Goal: Book appointment/travel/reservation

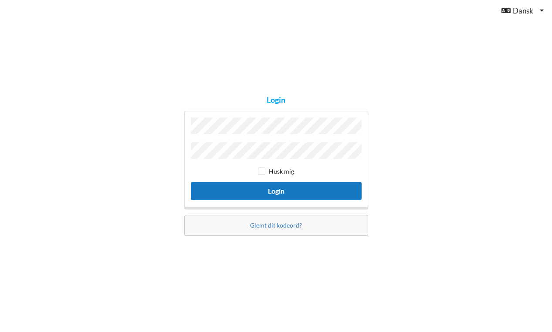
click at [259, 193] on button "Login" at bounding box center [276, 191] width 171 height 18
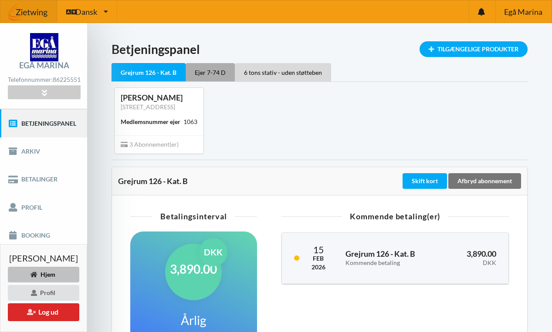
click at [212, 73] on div "Ejer 7-74 D" at bounding box center [209, 72] width 49 height 18
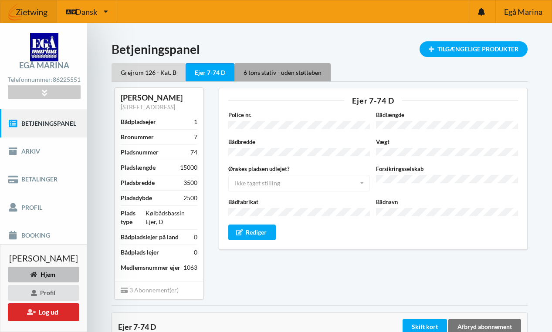
click at [274, 71] on div "6 tons stativ - uden støtteben" at bounding box center [282, 72] width 96 height 18
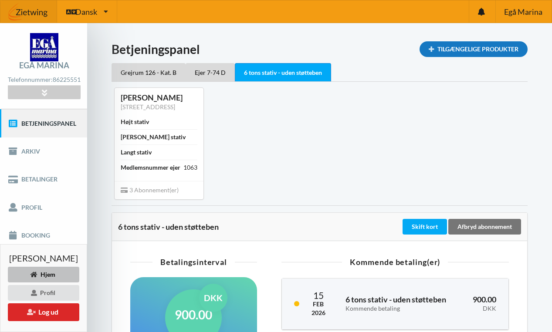
click at [448, 52] on div "Tilgængelige Produkter" at bounding box center [473, 49] width 108 height 16
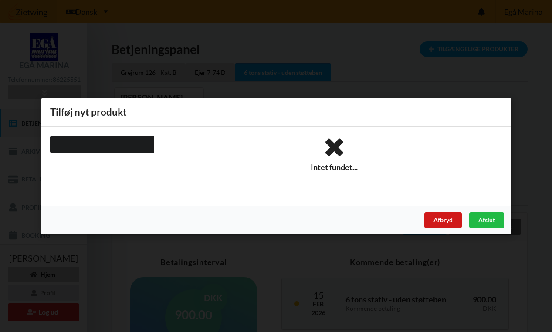
click at [442, 216] on div "Afbryd" at bounding box center [442, 220] width 37 height 16
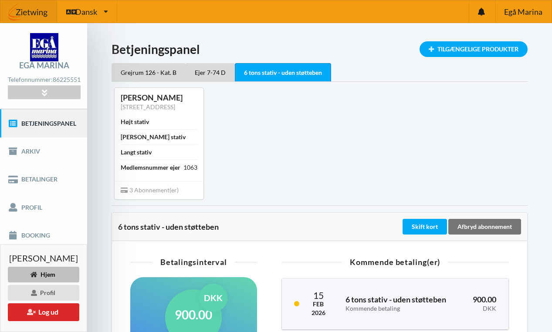
click at [317, 146] on div "[PERSON_NAME] [STREET_ADDRESS] [GEOGRAPHIC_DATA] C Højt stativ Bredt stativ Lan…" at bounding box center [319, 143] width 428 height 123
click at [35, 159] on link "Arkiv" at bounding box center [43, 152] width 87 height 28
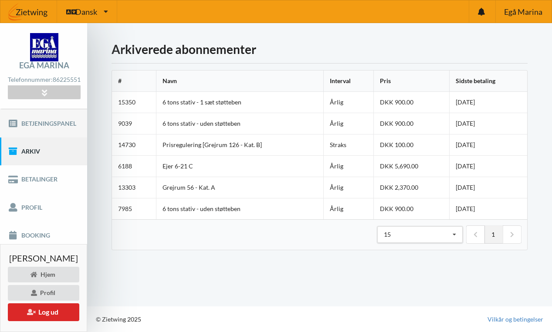
click at [39, 125] on link "Betjeningspanel" at bounding box center [43, 123] width 87 height 28
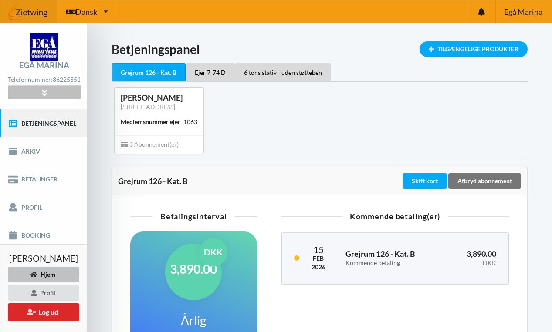
click at [45, 96] on icon at bounding box center [44, 92] width 10 height 7
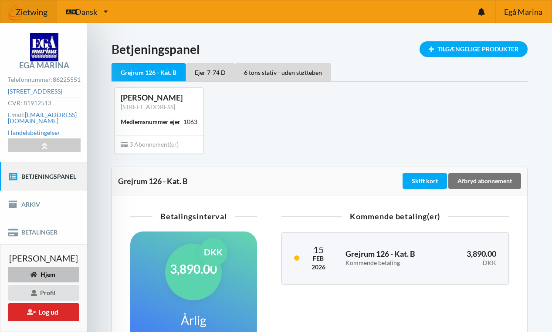
click at [280, 137] on div "[PERSON_NAME] [STREET_ADDRESS] C Medlemsnummer ejer [STREET_ADDRESS]" at bounding box center [319, 120] width 428 height 77
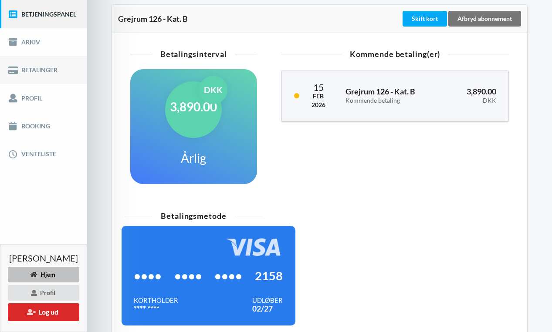
scroll to position [169, 0]
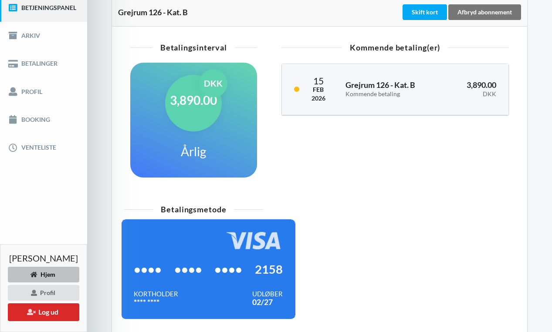
click at [47, 272] on div "Hjem" at bounding box center [43, 275] width 71 height 16
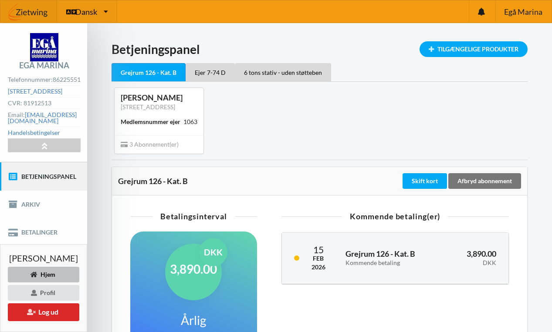
click at [106, 10] on icon at bounding box center [106, 11] width 4 height 7
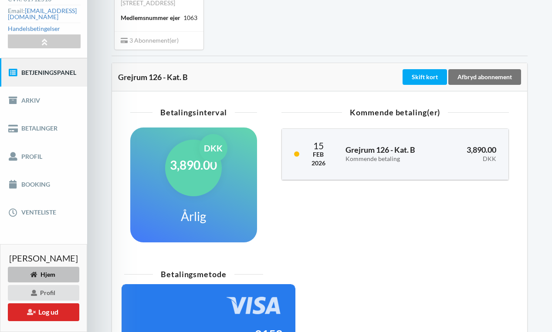
scroll to position [106, 0]
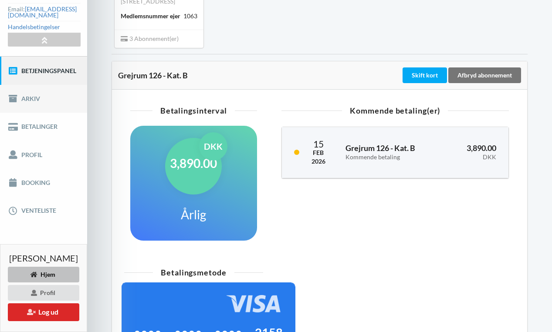
click at [40, 112] on link "Arkiv" at bounding box center [43, 99] width 87 height 28
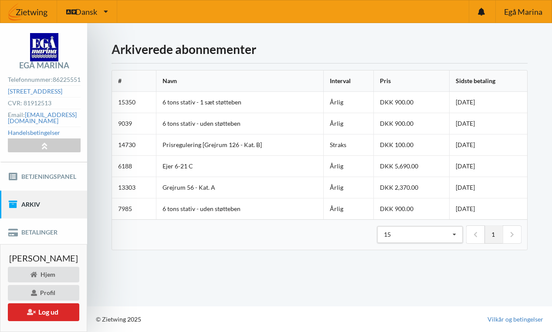
scroll to position [10, 0]
click at [43, 179] on link "Betjeningspanel" at bounding box center [43, 176] width 87 height 28
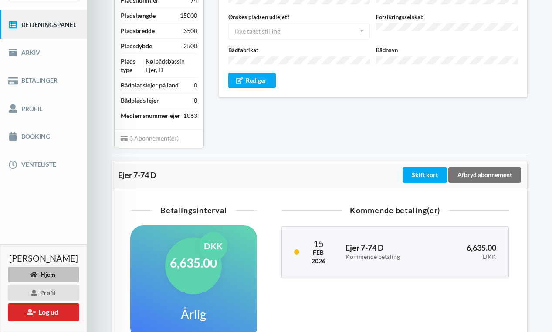
scroll to position [162, 0]
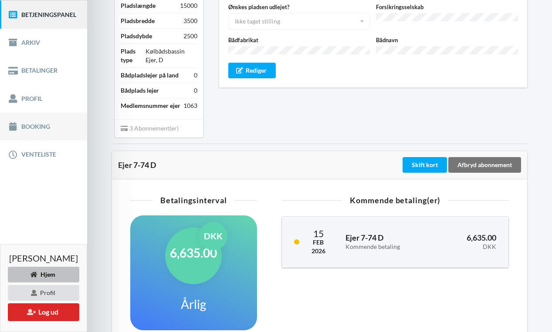
click at [41, 138] on link "Booking" at bounding box center [43, 127] width 87 height 28
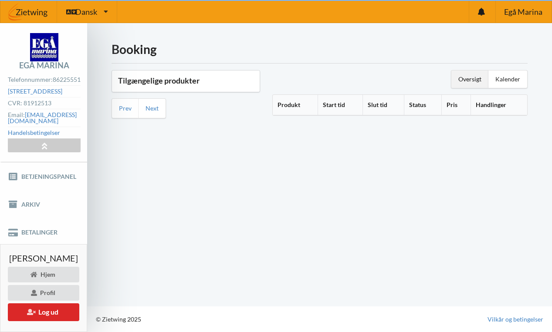
scroll to position [10, 0]
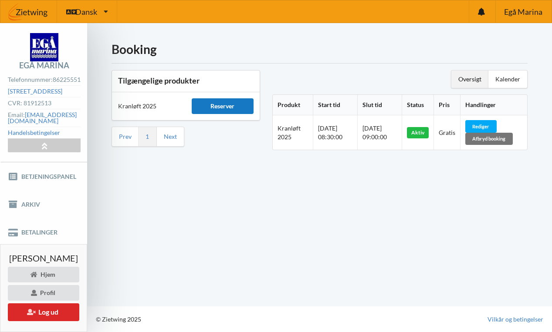
click at [219, 98] on div "Reserver" at bounding box center [222, 106] width 61 height 16
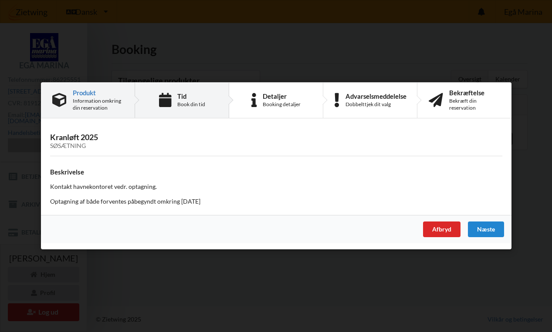
click at [185, 102] on div "Book din tid" at bounding box center [191, 104] width 28 height 7
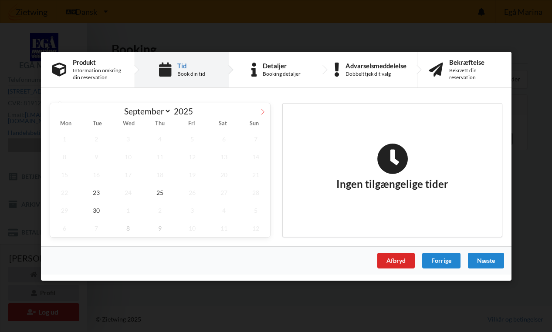
click at [263, 112] on icon at bounding box center [262, 112] width 3 height 6
select select "9"
click at [395, 257] on div "Afbryd" at bounding box center [395, 261] width 37 height 16
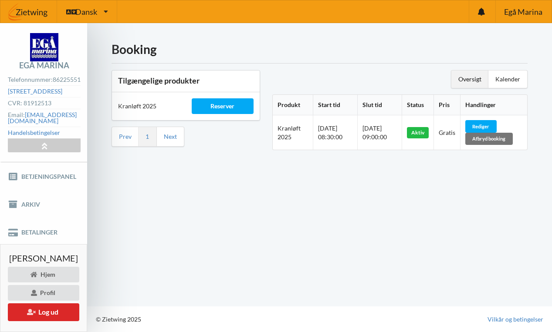
scroll to position [0, 0]
click at [525, 10] on span "Egå Marina" at bounding box center [523, 12] width 38 height 8
click at [35, 314] on icon at bounding box center [31, 312] width 8 height 6
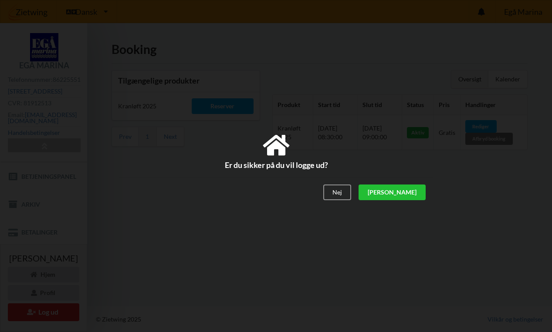
click at [410, 194] on div "[PERSON_NAME]" at bounding box center [391, 193] width 67 height 16
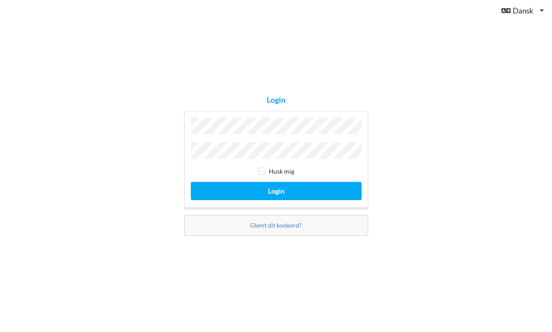
click at [299, 45] on div "Login Husk mig Login Glemt dit kodeord?" at bounding box center [276, 166] width 552 height 332
